Goal: Task Accomplishment & Management: Manage account settings

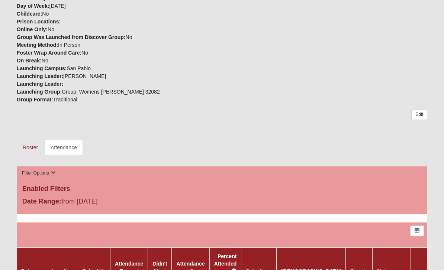
scroll to position [218, 0]
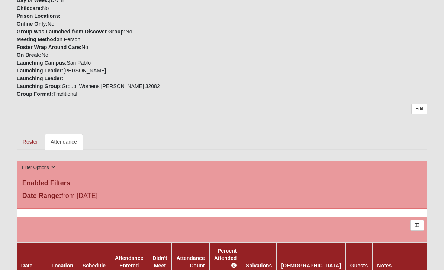
click at [32, 144] on link "Roster" at bounding box center [30, 143] width 27 height 16
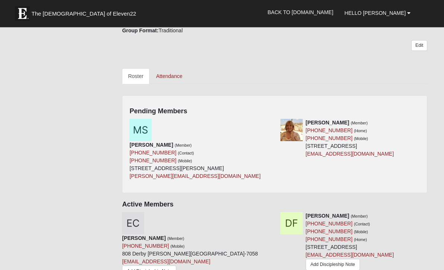
scroll to position [284, 0]
click at [274, 123] on icon at bounding box center [271, 122] width 5 height 5
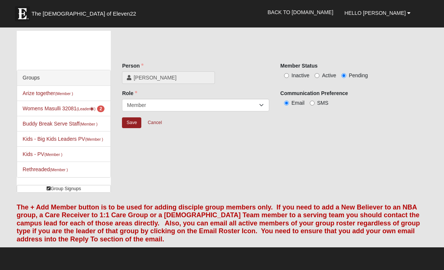
click at [319, 75] on input "Active" at bounding box center [316, 75] width 5 height 5
radio input "true"
click at [133, 124] on input "Save" at bounding box center [131, 122] width 19 height 11
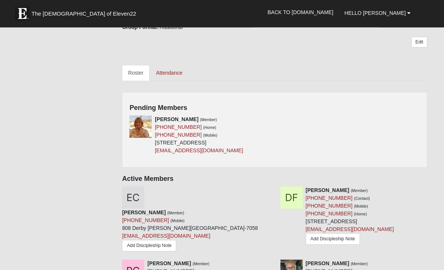
scroll to position [288, 0]
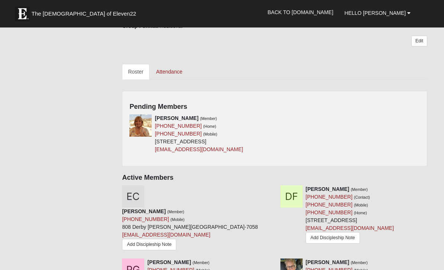
click at [402, 113] on div "Pending Members [PERSON_NAME] (Member) [PHONE_NUMBER] (Home) [PHONE_NUMBER] (Mo…" at bounding box center [274, 129] width 305 height 76
click at [416, 104] on h4 "Pending Members" at bounding box center [274, 107] width 290 height 8
click at [405, 131] on div "[PERSON_NAME] (Member) [PHONE_NUMBER] (Home) [PHONE_NUMBER] (Mobile) [STREET_AD…" at bounding box center [274, 136] width 301 height 45
click at [407, 119] on div "Anita Walker (Member) (904) 591-6386 (Home) (904) 866-6775 (Mobile) 301 Bermuda…" at bounding box center [274, 136] width 301 height 45
click at [396, 120] on div "Anita Walker (Member) (904) 591-6386 (Home) (904) 866-6775 (Mobile) 301 Bermuda…" at bounding box center [274, 136] width 301 height 45
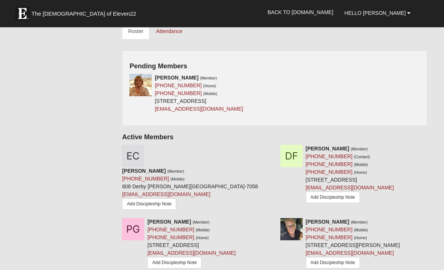
scroll to position [329, 0]
click at [410, 69] on h4 "Pending Members" at bounding box center [274, 66] width 290 height 8
click at [330, 100] on div "Anita Walker (Member) (904) 591-6386 (Home) (904) 866-6775 (Mobile) 301 Bermuda…" at bounding box center [274, 96] width 301 height 45
click at [271, 75] on icon at bounding box center [271, 77] width 5 height 5
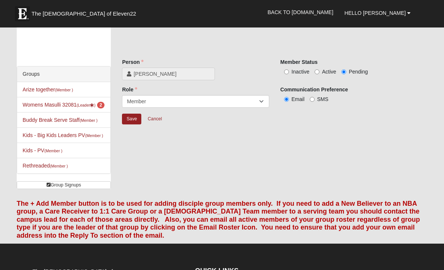
scroll to position [5, 0]
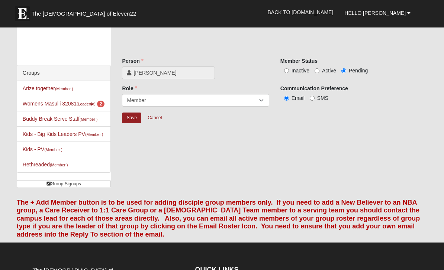
click at [316, 71] on input "Active" at bounding box center [316, 70] width 5 height 5
radio input "true"
click at [137, 120] on input "Save" at bounding box center [131, 118] width 19 height 11
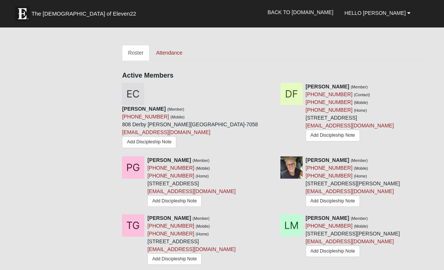
scroll to position [309, 0]
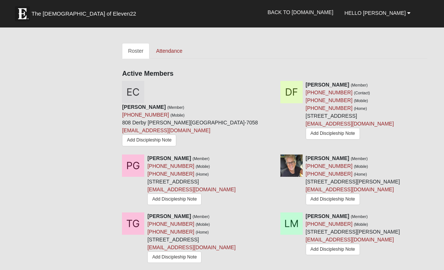
click at [173, 51] on link "Attendance" at bounding box center [169, 51] width 38 height 16
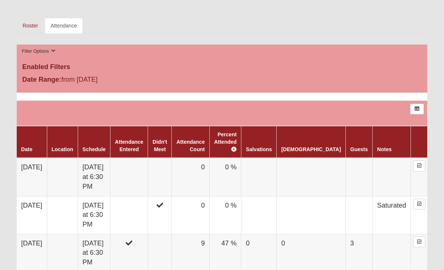
scroll to position [339, 0]
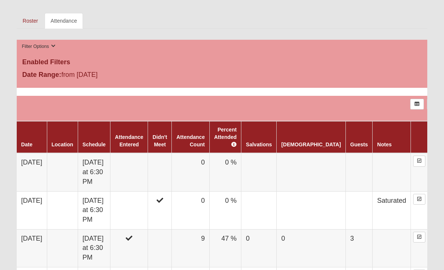
click at [143, 169] on td at bounding box center [129, 172] width 38 height 38
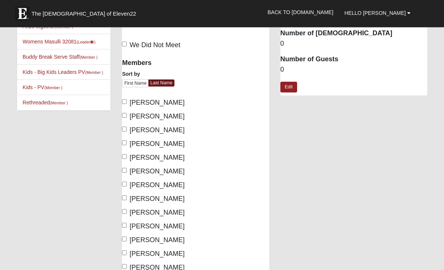
scroll to position [53, 0]
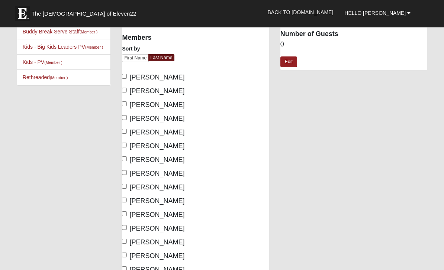
click at [127, 78] on input "Cassara, Elyse" at bounding box center [124, 76] width 5 height 5
checkbox input "true"
click at [124, 96] on label "Fuentes, Damaris" at bounding box center [153, 92] width 62 height 10
click at [124, 93] on input "Fuentes, Damaris" at bounding box center [124, 90] width 5 height 5
checkbox input "true"
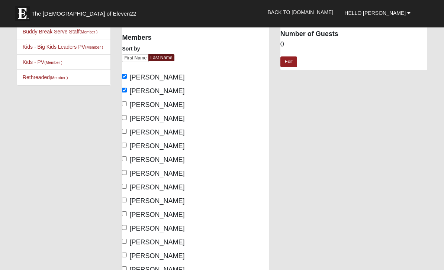
click at [127, 120] on input "Gilbert, Mary" at bounding box center [124, 118] width 5 height 5
checkbox input "true"
click at [124, 147] on input "Manning, Laura" at bounding box center [124, 145] width 5 height 5
checkbox input "true"
click at [124, 162] on input "Marino, Andrea" at bounding box center [124, 159] width 5 height 5
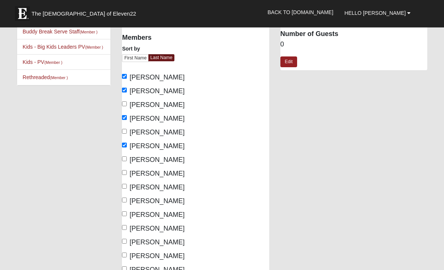
checkbox input "true"
click at [127, 174] on input "Masulli, Lynda" at bounding box center [124, 173] width 5 height 5
checkbox input "true"
click at [127, 187] on input "McCauley, Christine" at bounding box center [124, 186] width 5 height 5
checkbox input "true"
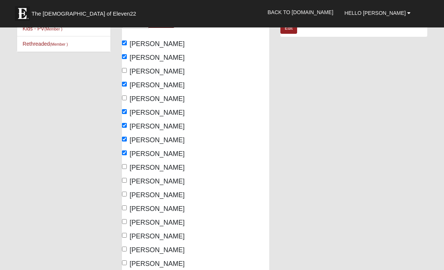
scroll to position [87, 0]
click at [127, 181] on input "Paul, Angie" at bounding box center [124, 180] width 5 height 5
checkbox input "true"
click at [127, 206] on input "Smith, Melinda" at bounding box center [124, 208] width 5 height 5
checkbox input "true"
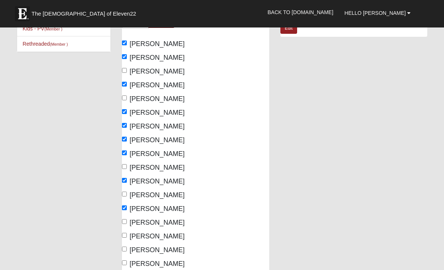
click at [127, 237] on input "Walker, Anita" at bounding box center [124, 235] width 5 height 5
checkbox input "true"
click at [124, 265] on input "Weyer, Angie" at bounding box center [124, 263] width 5 height 5
checkbox input "true"
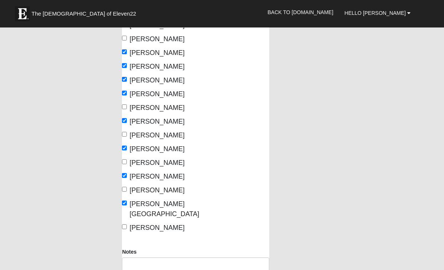
scroll to position [145, 0]
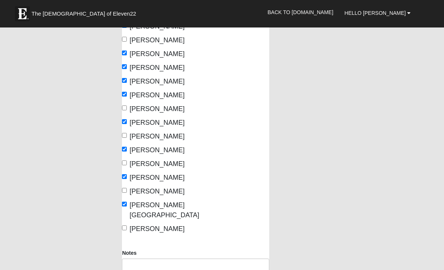
click at [124, 226] on input "Williams, Stacey" at bounding box center [124, 228] width 5 height 5
checkbox input "true"
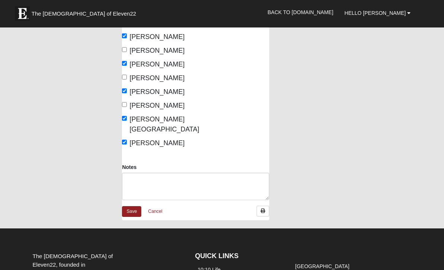
scroll to position [231, 0]
click at [132, 206] on link "Save" at bounding box center [131, 211] width 19 height 11
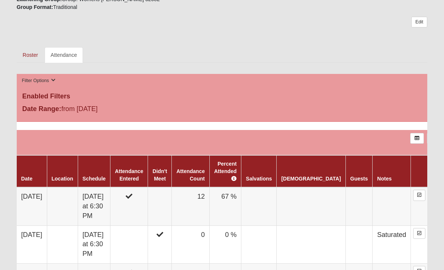
scroll to position [298, 0]
